Goal: Check status

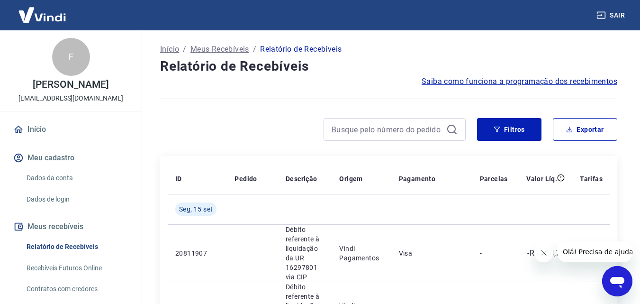
click at [543, 257] on button "Fechar mensagem da empresa" at bounding box center [543, 252] width 19 height 19
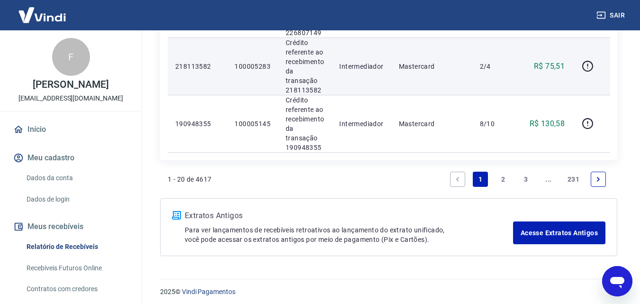
scroll to position [1276, 0]
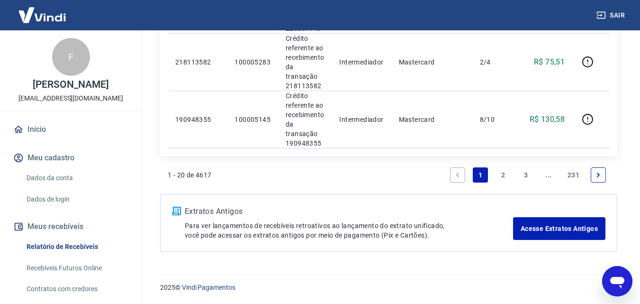
click at [503, 176] on link "2" at bounding box center [503, 174] width 15 height 15
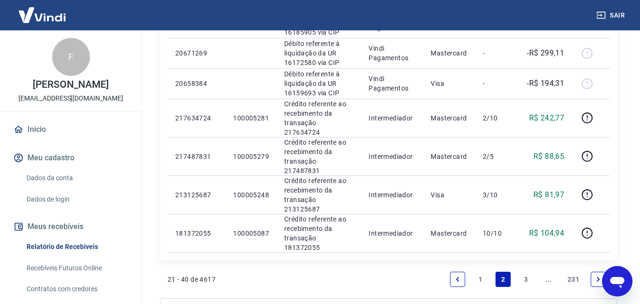
scroll to position [774, 0]
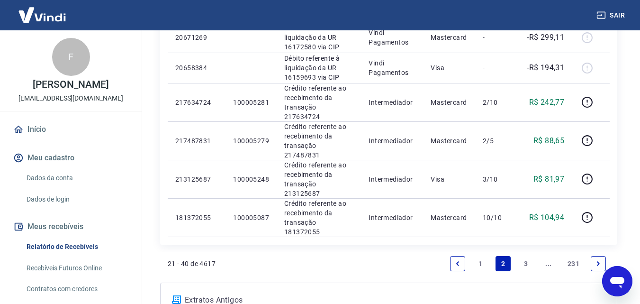
click at [480, 256] on link "1" at bounding box center [480, 263] width 15 height 15
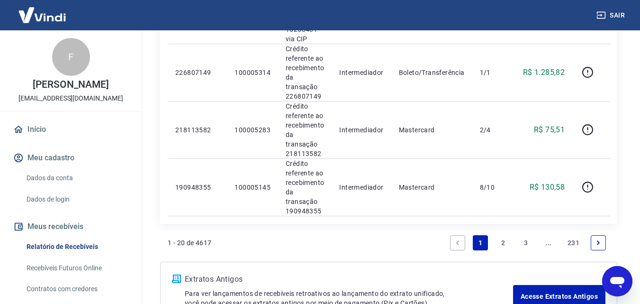
scroll to position [1228, 0]
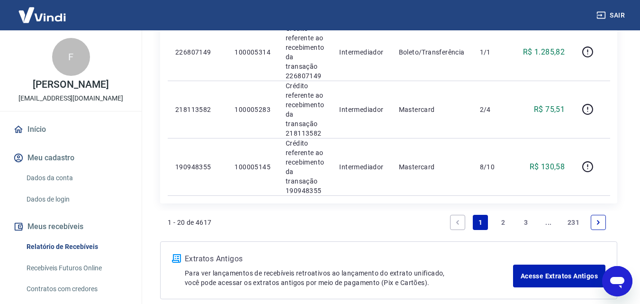
click at [503, 220] on link "2" at bounding box center [503, 222] width 15 height 15
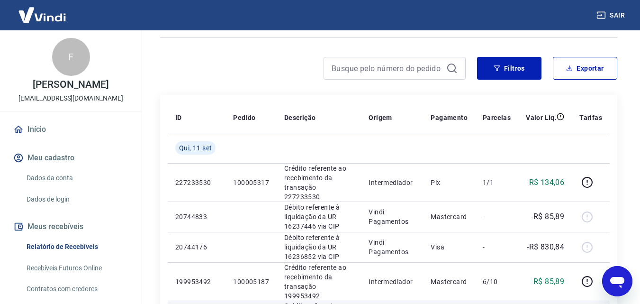
scroll to position [142, 0]
